Goal: Information Seeking & Learning: Learn about a topic

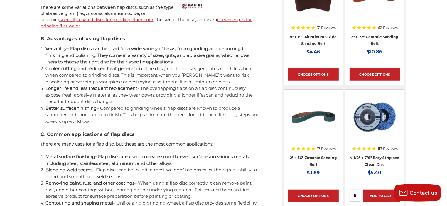
scroll to position [440, 0]
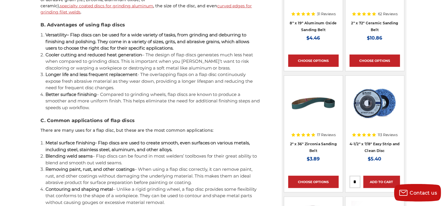
drag, startPoint x: 112, startPoint y: 109, endPoint x: 45, endPoint y: 31, distance: 102.8
copy ol "Versatility – Flap discs can be used for a wide variety of tasks, from grinding…"
click at [211, 26] on h3 "B. Advantages of using flap discs" at bounding box center [151, 24] width 220 height 7
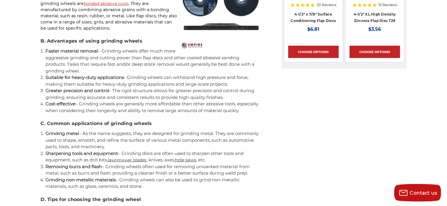
scroll to position [812, 0]
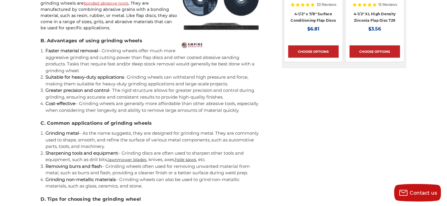
drag, startPoint x: 69, startPoint y: 119, endPoint x: 43, endPoint y: 52, distance: 72.2
click at [45, 52] on ol "Faster material removal – Grinding wheels offer much more aggressive grinding a…" at bounding box center [152, 81] width 215 height 66
copy ol "Faster material removal – Grinding wheels offer much more aggressive grinding a…"
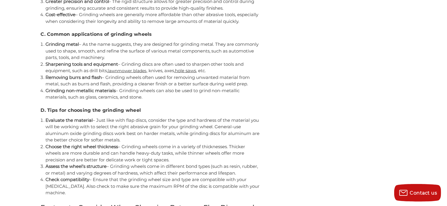
scroll to position [930, 0]
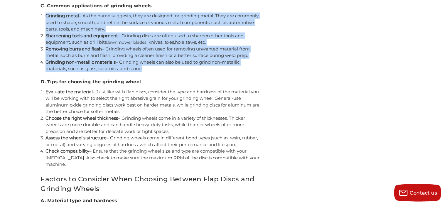
drag, startPoint x: 46, startPoint y: 22, endPoint x: 159, endPoint y: 73, distance: 124.0
click at [159, 72] on ol "Grinding metal – As the name suggests, they are designed for grinding metal. Th…" at bounding box center [152, 43] width 215 height 60
copy ol "Grinding metal – As the name suggests, they are designed for grinding metal. Th…"
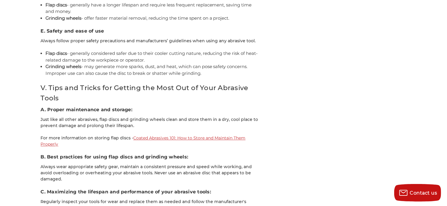
scroll to position [1341, 0]
